Goal: Transaction & Acquisition: Download file/media

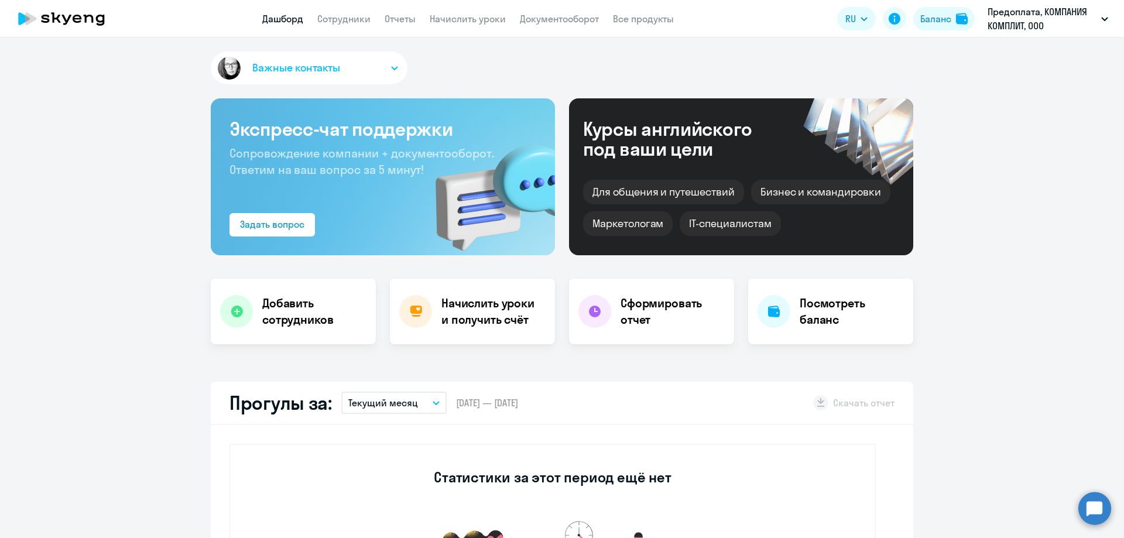
select select "30"
click at [831, 309] on h4 "Посмотреть баланс" at bounding box center [851, 311] width 104 height 33
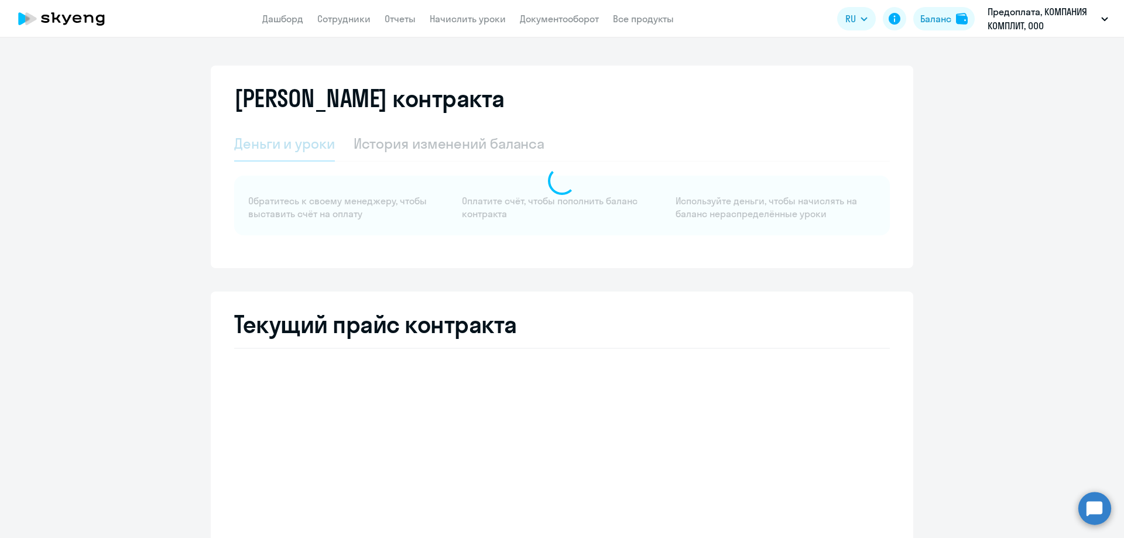
select select "english_adult_not_native_speaker"
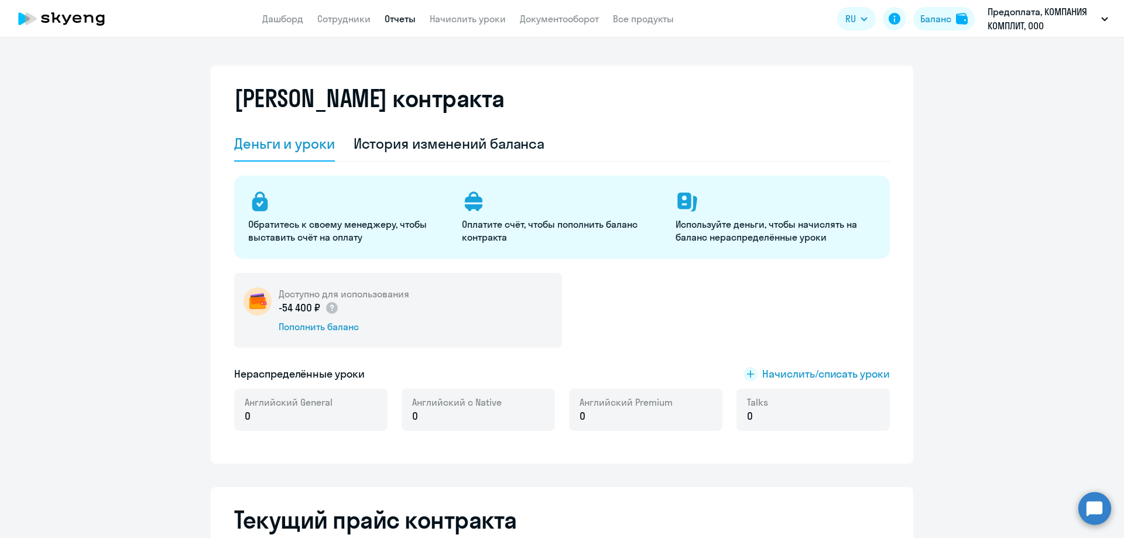
click at [389, 15] on link "Отчеты" at bounding box center [400, 19] width 31 height 12
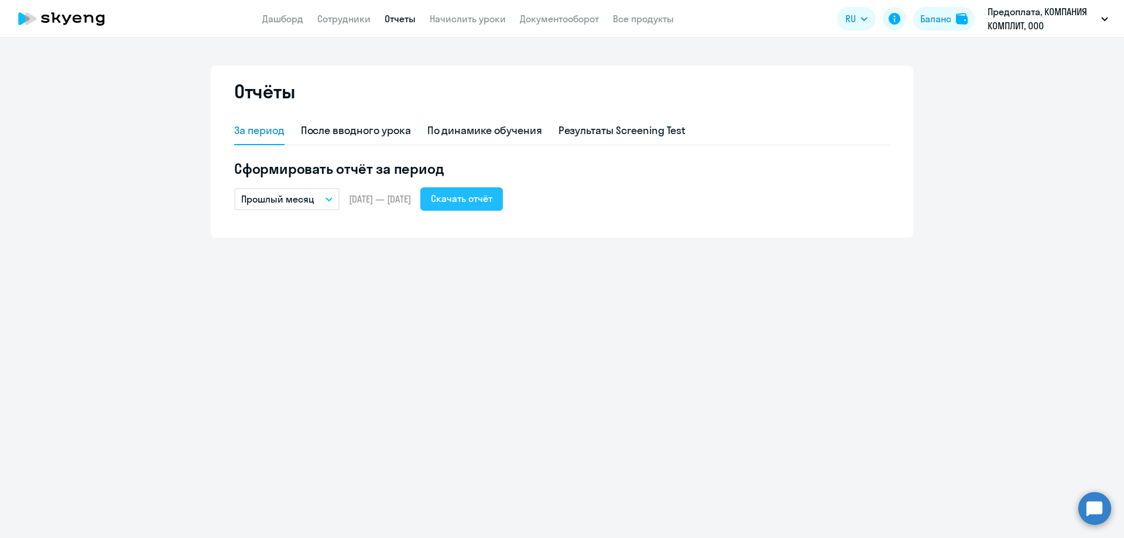
click at [471, 194] on div "Скачать отчёт" at bounding box center [461, 198] width 61 height 14
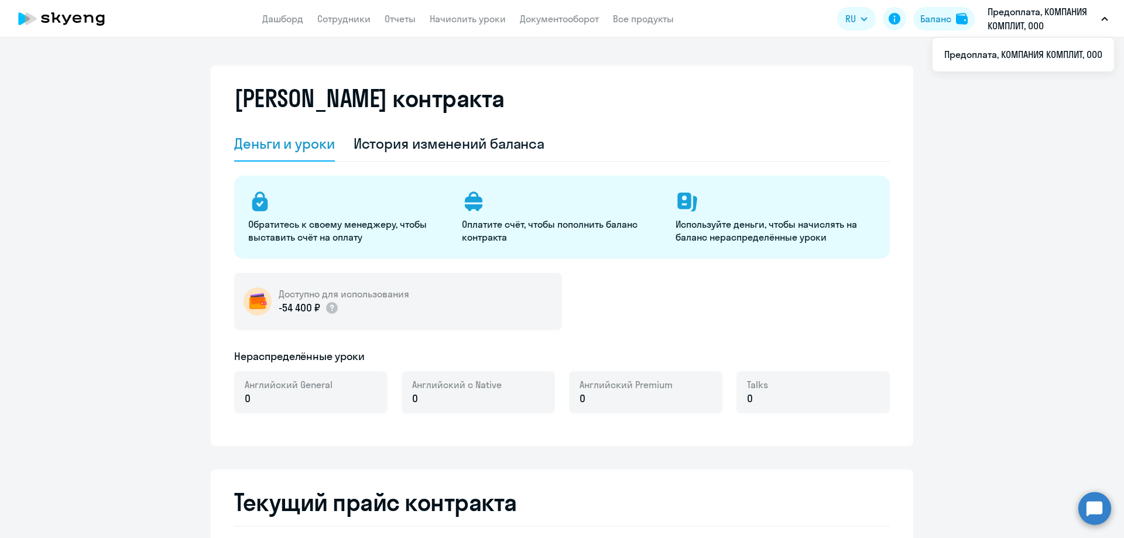
select select "english_adult_not_native_speaker"
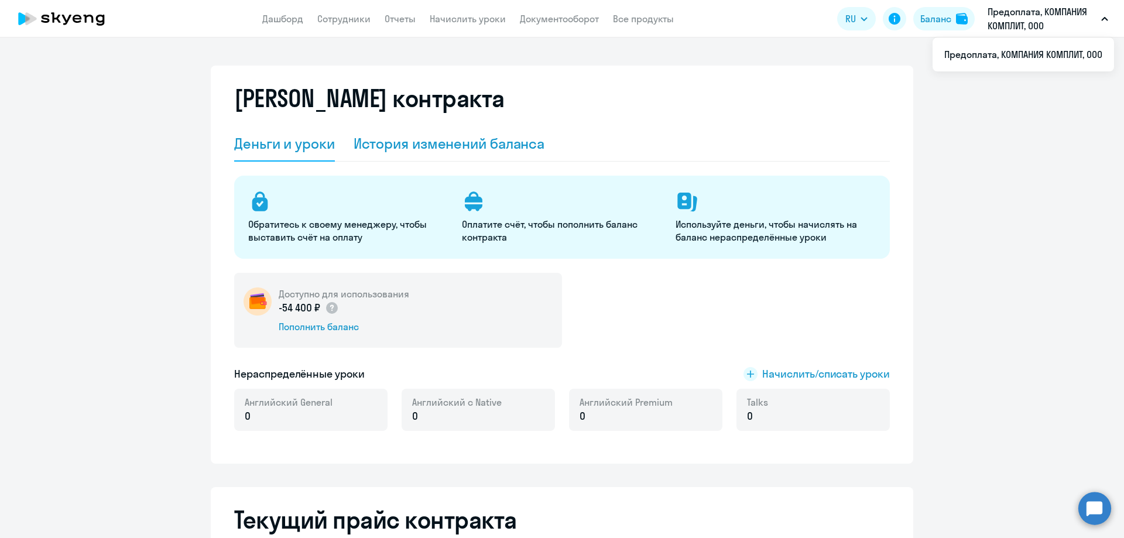
click at [458, 140] on div "История изменений баланса" at bounding box center [449, 143] width 191 height 19
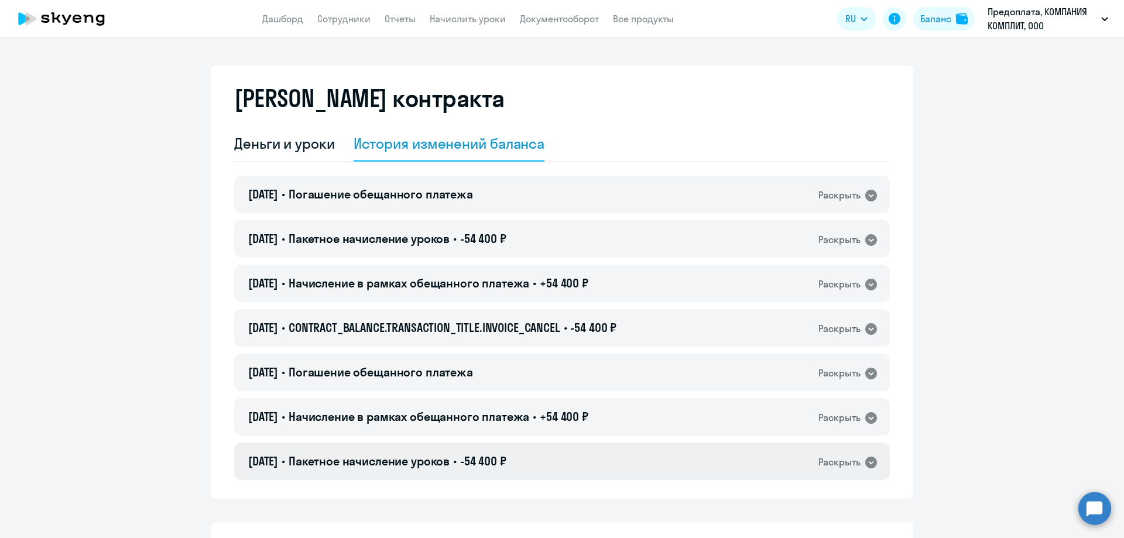
click at [840, 457] on div "Раскрыть" at bounding box center [839, 462] width 42 height 15
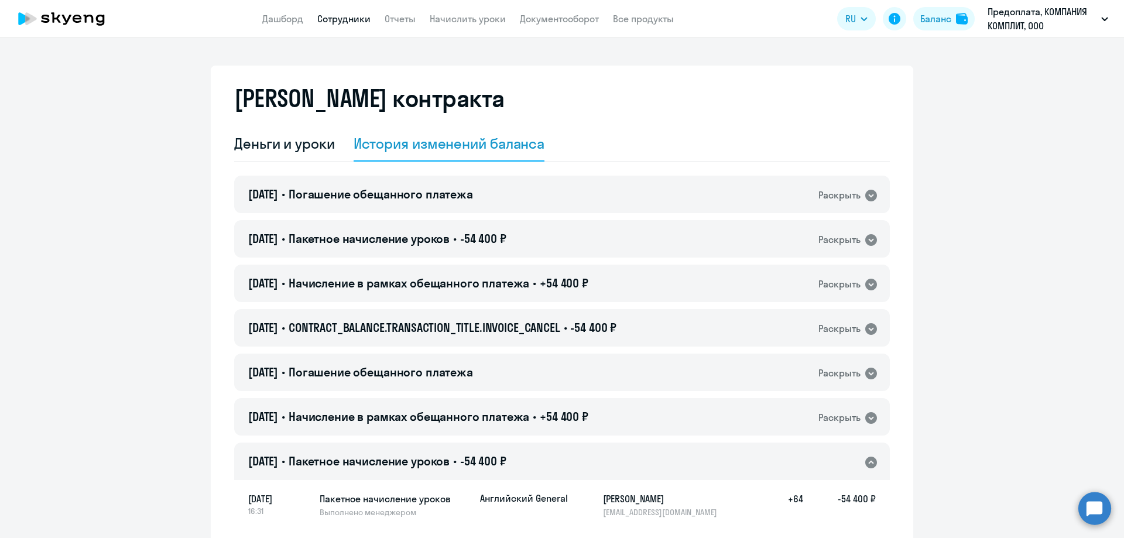
click at [320, 18] on link "Сотрудники" at bounding box center [343, 19] width 53 height 12
select select "30"
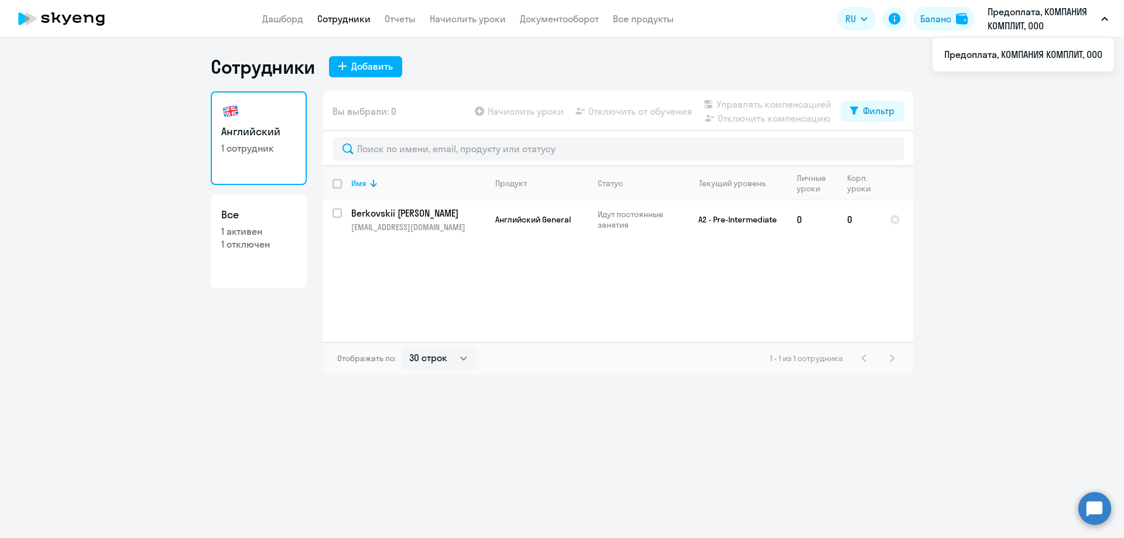
click at [1027, 13] on p "Предоплата, КОМПАНИЯ КОМПЛИТ, ООО" at bounding box center [1041, 19] width 109 height 28
click at [933, 16] on div "Баланс" at bounding box center [935, 19] width 31 height 14
select select "english_adult_not_native_speaker"
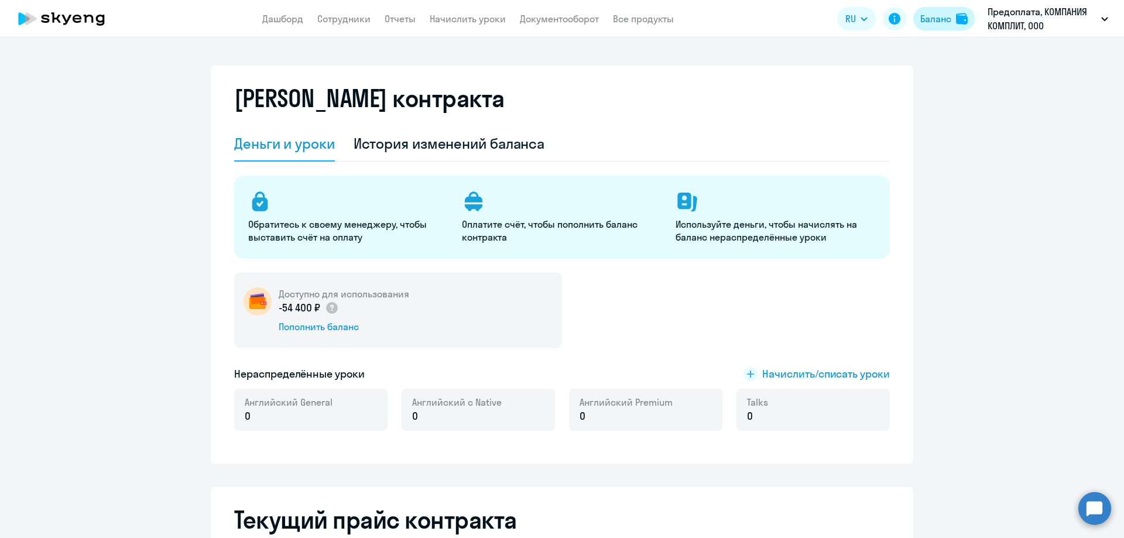
click at [935, 12] on div "Баланс" at bounding box center [935, 19] width 31 height 14
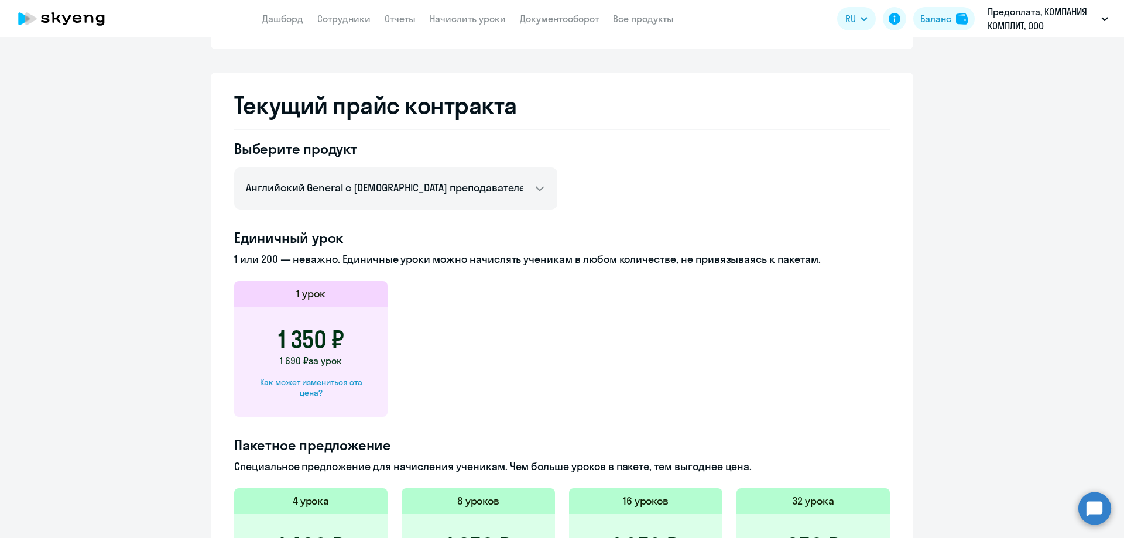
scroll to position [585, 0]
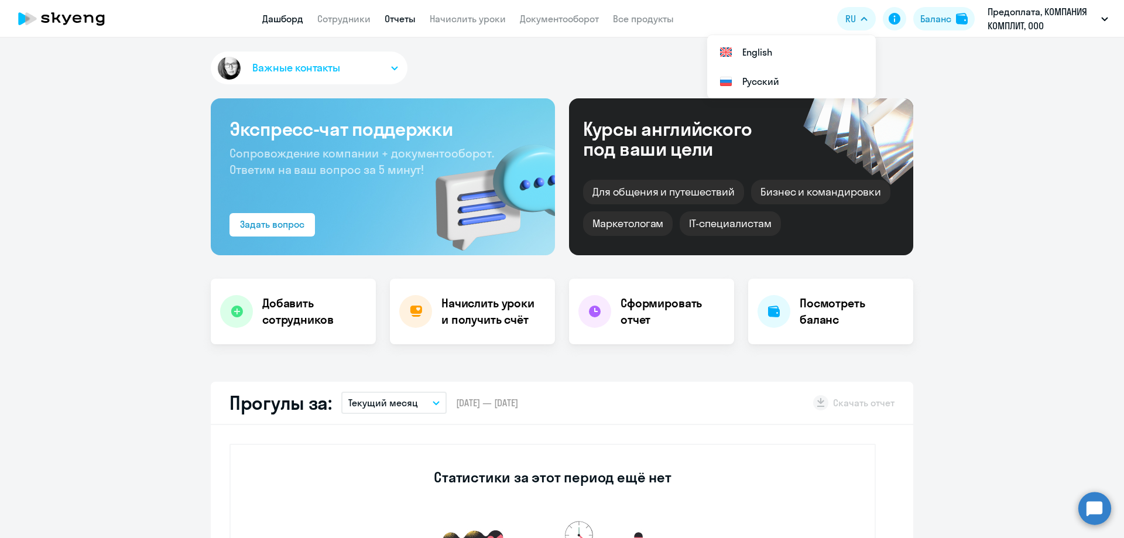
click at [397, 16] on link "Отчеты" at bounding box center [400, 19] width 31 height 12
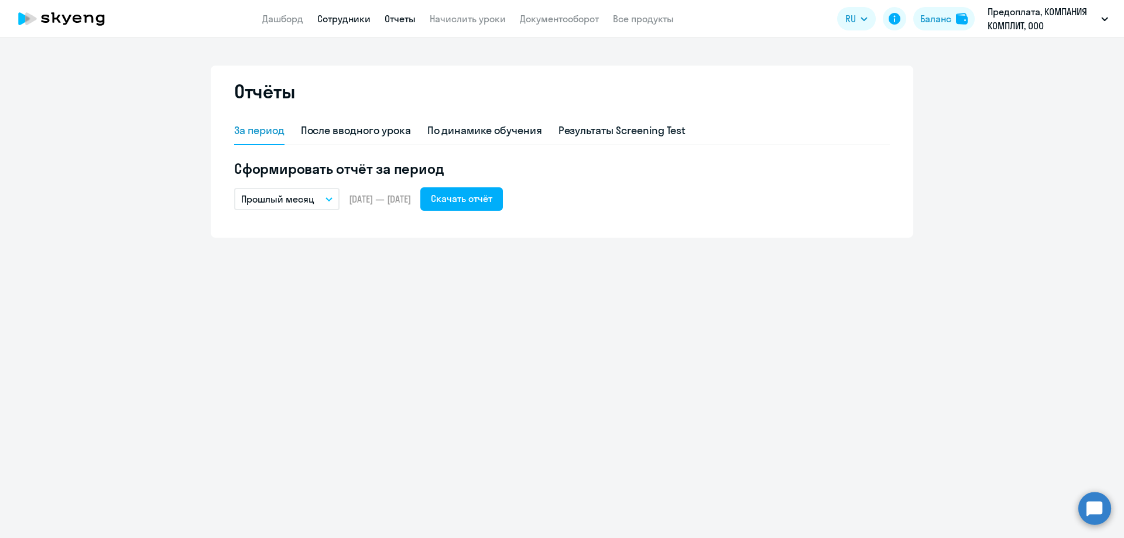
click at [341, 19] on link "Сотрудники" at bounding box center [343, 19] width 53 height 12
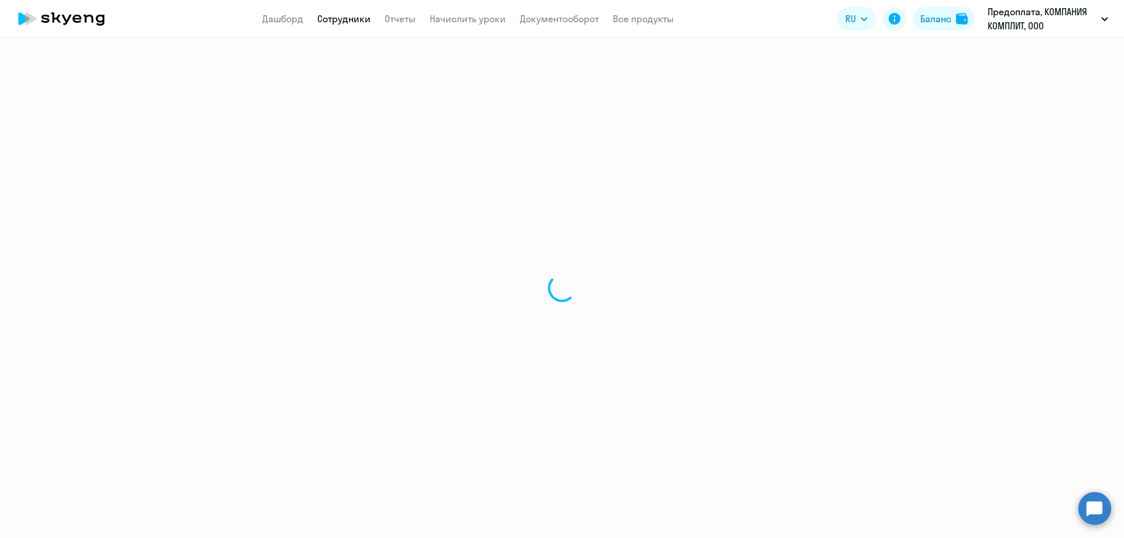
select select "30"
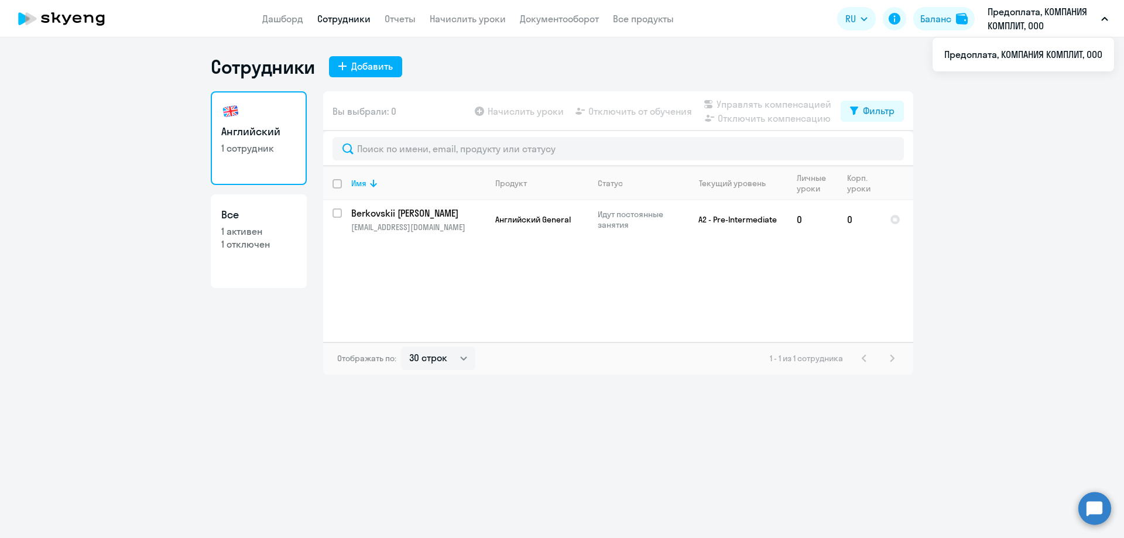
click at [1013, 17] on p "Предоплата, КОМПАНИЯ КОМПЛИТ, ООО" at bounding box center [1041, 19] width 109 height 28
click at [1017, 56] on li "Предоплата, КОМПАНИЯ КОМПЛИТ, ООО" at bounding box center [1022, 54] width 181 height 29
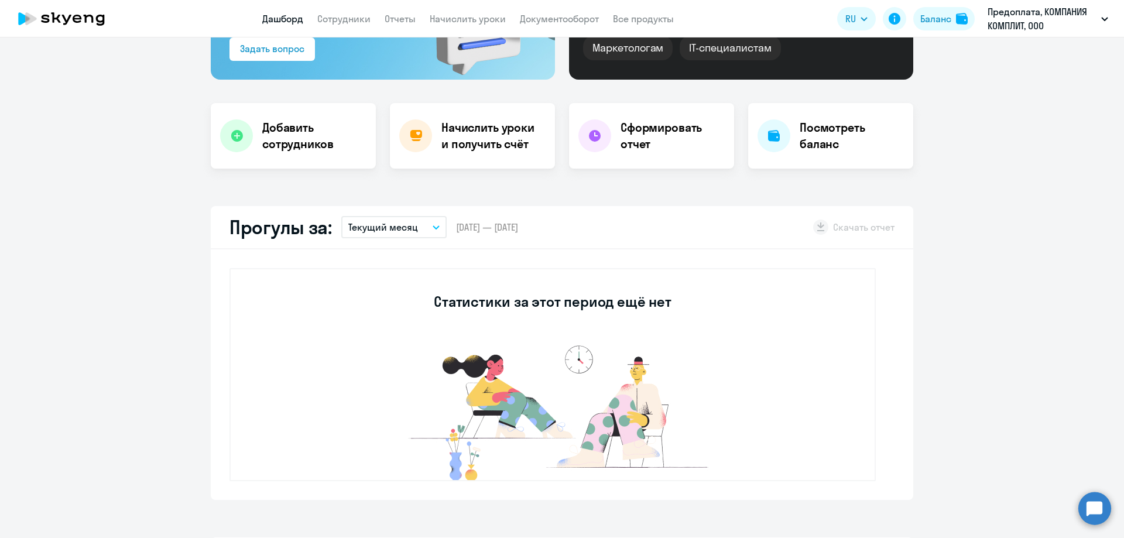
select select "30"
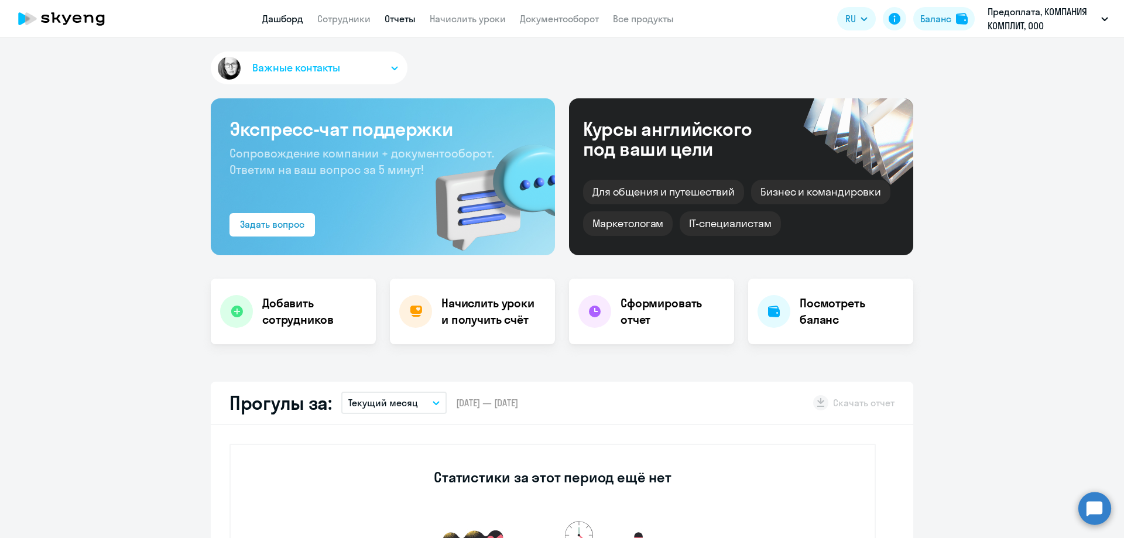
click at [400, 23] on link "Отчеты" at bounding box center [400, 19] width 31 height 12
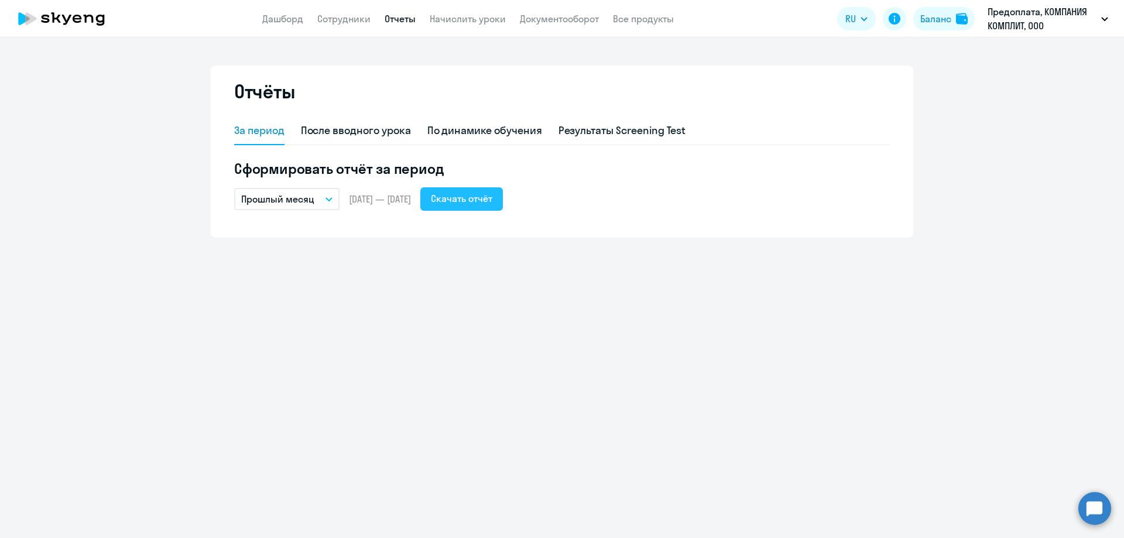
click at [492, 197] on div "Скачать отчёт" at bounding box center [461, 198] width 61 height 14
